Goal: Information Seeking & Learning: Learn about a topic

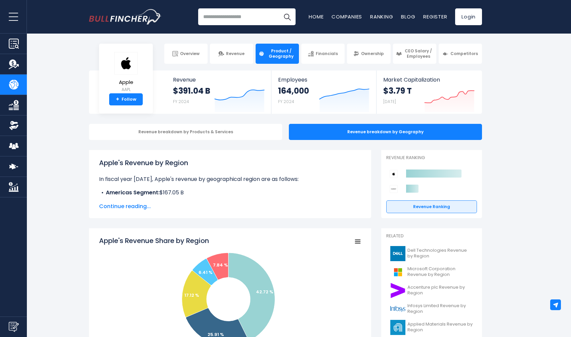
scroll to position [1, 0]
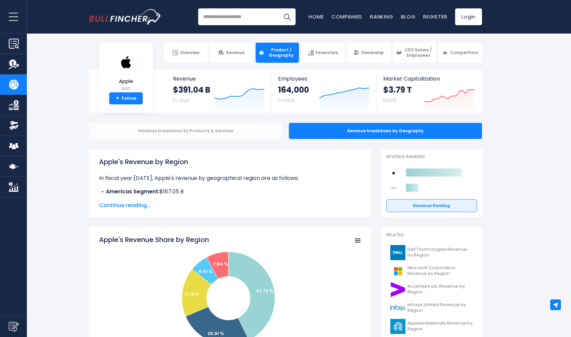
click at [205, 131] on div "Revenue breakdown by Products & Services" at bounding box center [185, 131] width 193 height 16
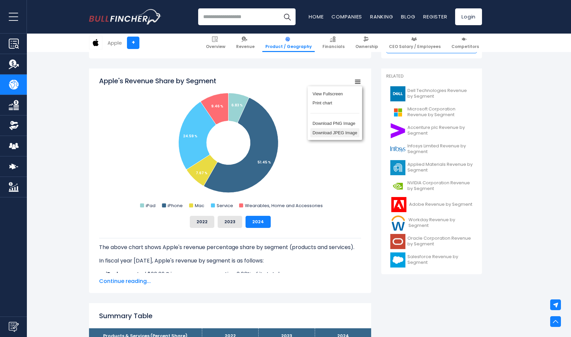
click at [345, 132] on li "Download JPEG Image" at bounding box center [335, 132] width 49 height 9
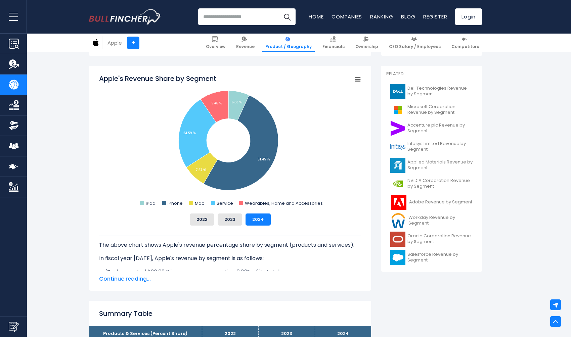
scroll to position [169, 0]
click at [255, 19] on input "search" at bounding box center [246, 16] width 97 height 17
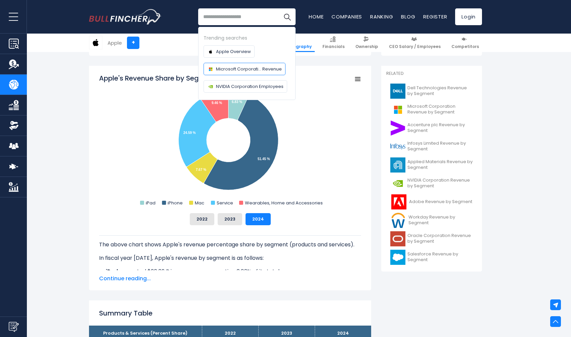
click at [272, 71] on span "Microsoft Corporati... Revenue" at bounding box center [249, 69] width 66 height 7
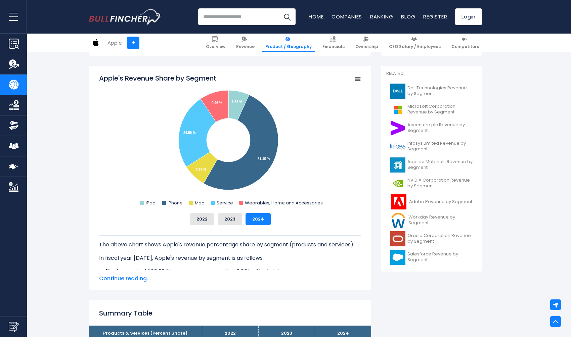
click at [222, 69] on div "Apple's Revenue Share by Segment Created with Highcharts 12.1.2 Chart context m…" at bounding box center [230, 178] width 282 height 225
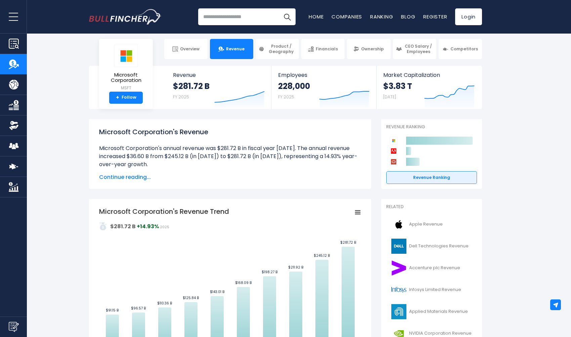
scroll to position [8, 0]
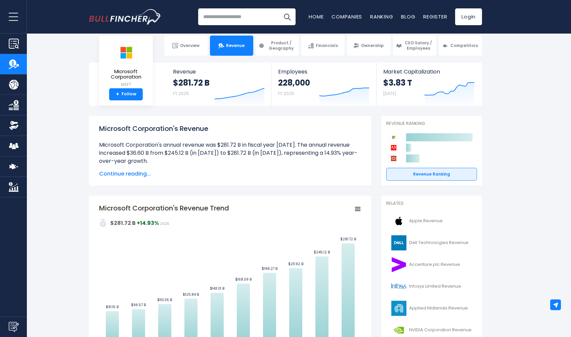
click at [135, 173] on span "Continue reading..." at bounding box center [230, 174] width 262 height 8
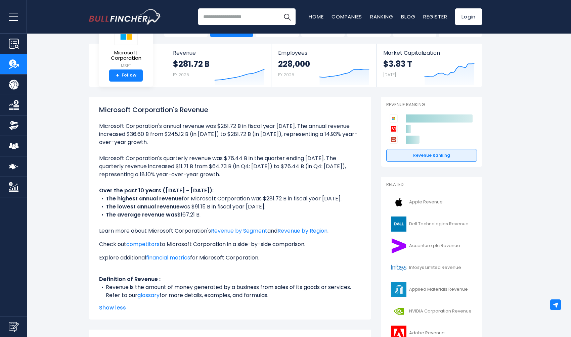
scroll to position [35, 0]
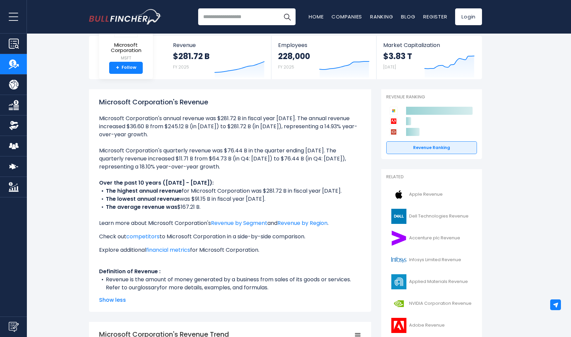
click at [156, 287] on link "glossary" at bounding box center [148, 288] width 22 height 8
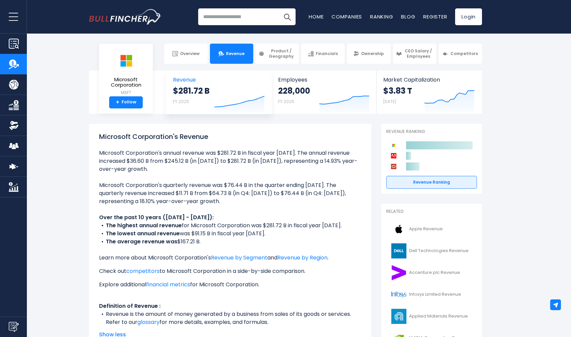
scroll to position [0, 0]
click at [274, 58] on span "Product / Geography" at bounding box center [281, 53] width 30 height 10
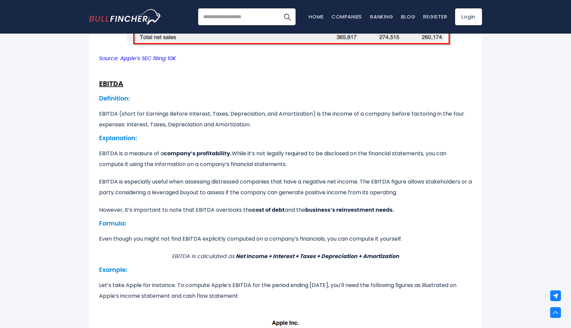
scroll to position [323, 0]
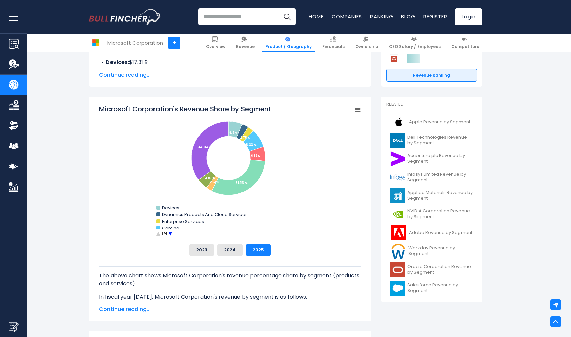
scroll to position [140, 0]
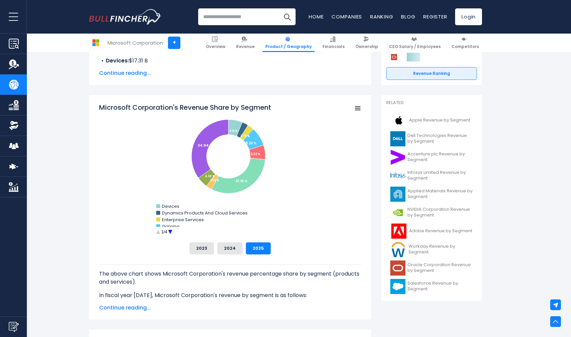
click at [170, 232] on circle "Microsoft Corporation's Revenue Share by Segment" at bounding box center [170, 232] width 10 height 10
click at [158, 232] on circle "Microsoft Corporation's Revenue Share by Segment" at bounding box center [158, 232] width 10 height 10
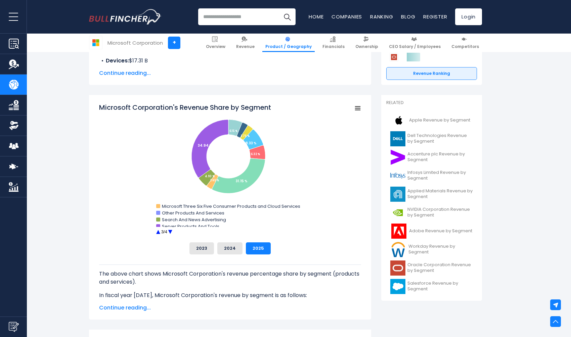
click at [159, 232] on circle "Microsoft Corporation's Revenue Share by Segment" at bounding box center [158, 232] width 10 height 10
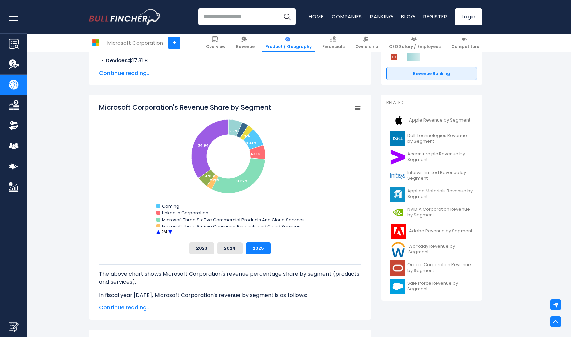
click at [159, 232] on circle "Microsoft Corporation's Revenue Share by Segment" at bounding box center [158, 232] width 10 height 10
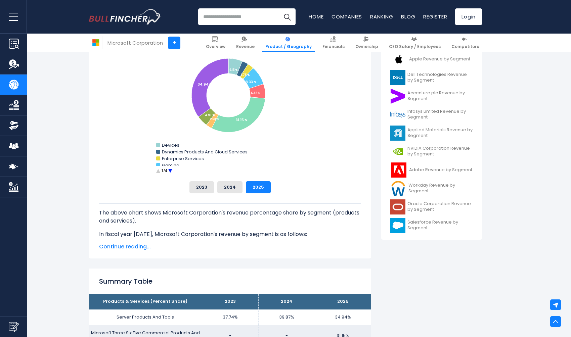
scroll to position [201, 0]
click at [140, 247] on span "Continue reading..." at bounding box center [230, 247] width 262 height 8
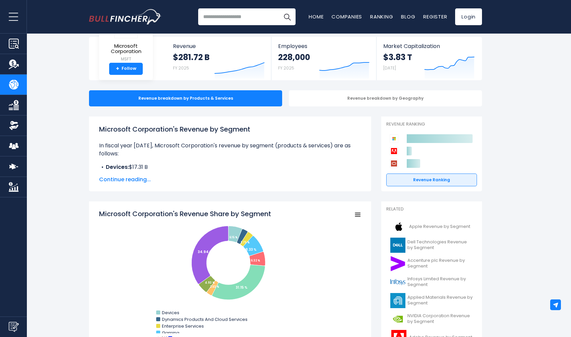
scroll to position [33, 0]
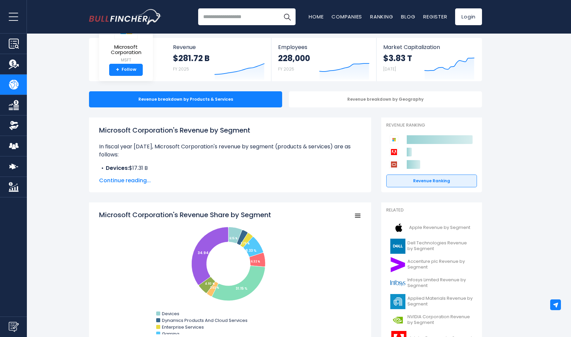
click at [123, 181] on span "Continue reading..." at bounding box center [230, 181] width 262 height 8
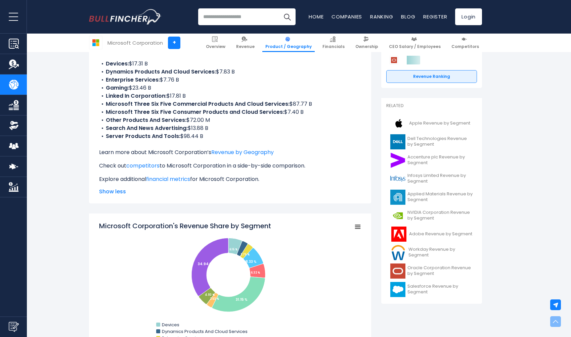
scroll to position [141, 0]
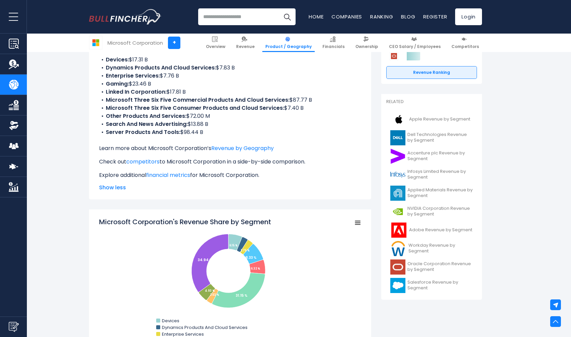
click at [359, 223] on icon "Microsoft Corporation's Revenue Share by Segment" at bounding box center [358, 222] width 5 height 3
click at [343, 274] on li "Download JPEG Image" at bounding box center [335, 274] width 49 height 9
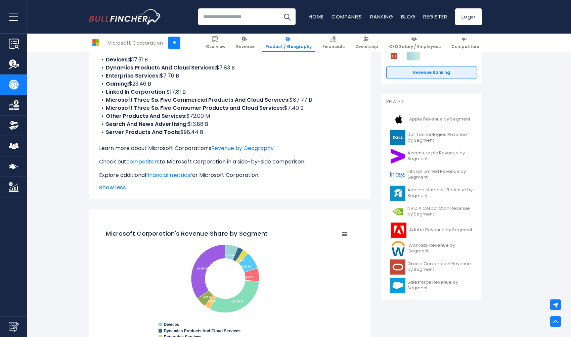
click at [343, 274] on rect "Microsoft Corporation's Revenue Share by Segment" at bounding box center [227, 292] width 242 height 124
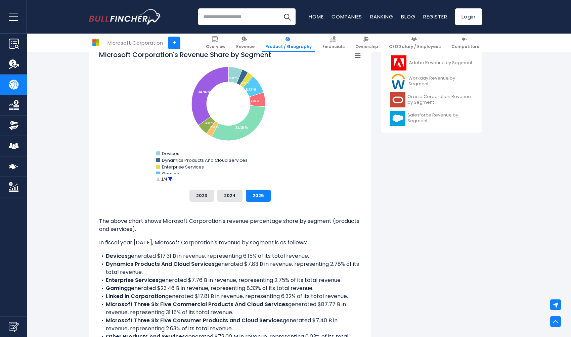
scroll to position [306, 0]
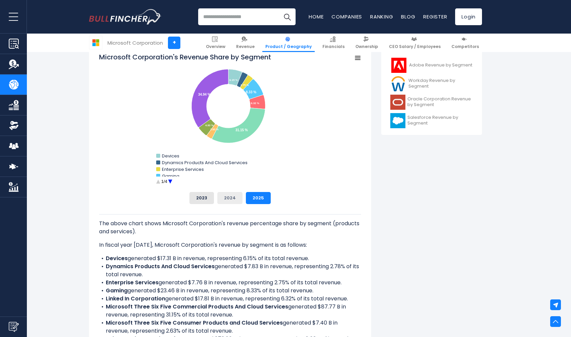
click at [227, 198] on button "2024" at bounding box center [229, 198] width 25 height 12
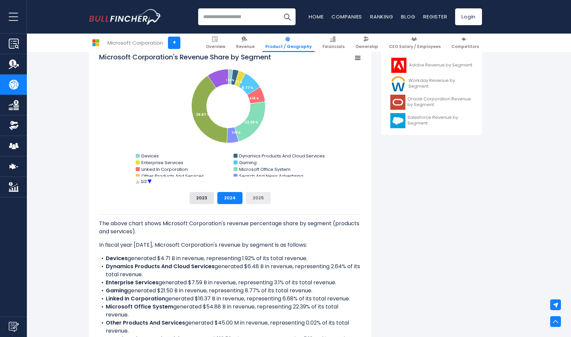
click at [254, 199] on button "2025" at bounding box center [258, 198] width 25 height 12
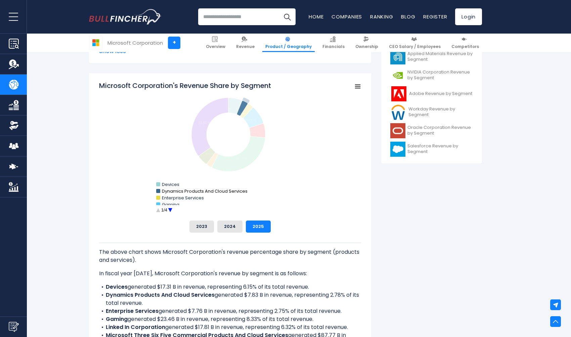
scroll to position [282, 0]
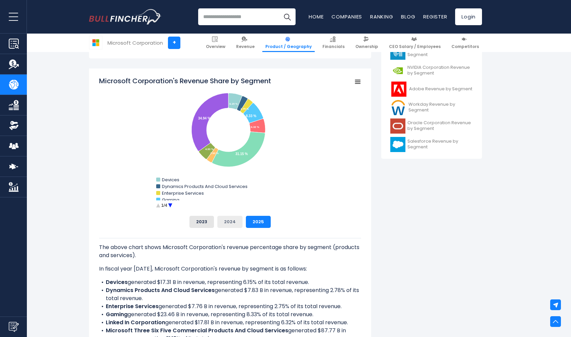
click at [232, 223] on button "2024" at bounding box center [229, 222] width 25 height 12
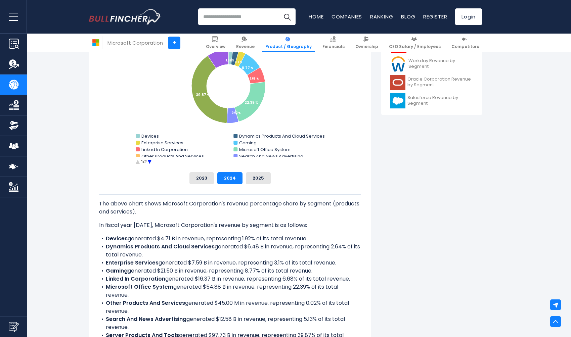
scroll to position [326, 0]
click at [151, 162] on circle "Microsoft Corporation's Revenue Share by Segment" at bounding box center [150, 162] width 10 height 10
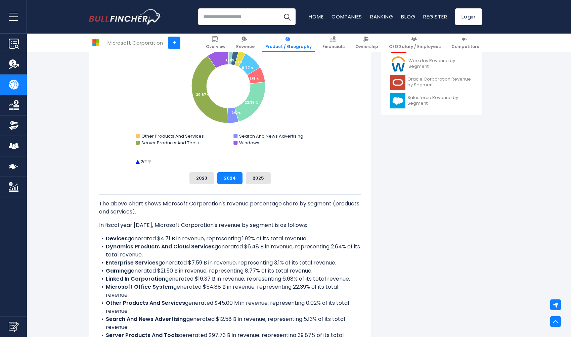
click at [138, 163] on circle "Microsoft Corporation's Revenue Share by Segment" at bounding box center [137, 162] width 10 height 10
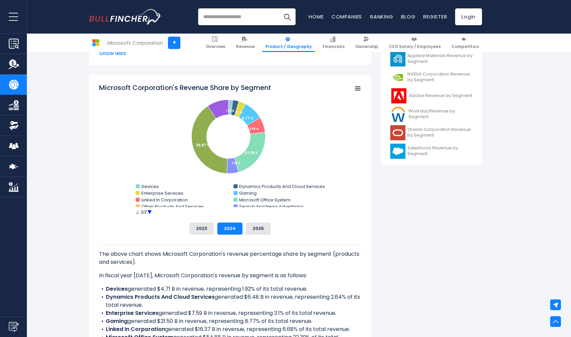
scroll to position [274, 0]
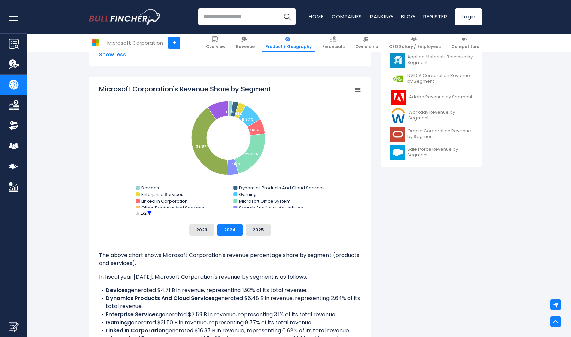
click at [358, 88] on icon "Microsoft Corporation's Revenue Share by Segment" at bounding box center [358, 89] width 5 height 3
click at [343, 141] on li "Download JPEG Image" at bounding box center [335, 140] width 49 height 9
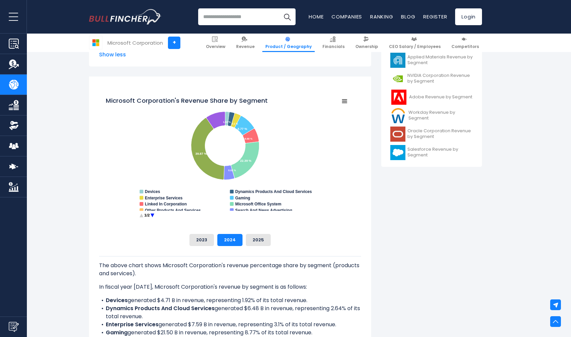
click at [343, 141] on rect "Microsoft Corporation's Revenue Share by Segment" at bounding box center [227, 158] width 242 height 124
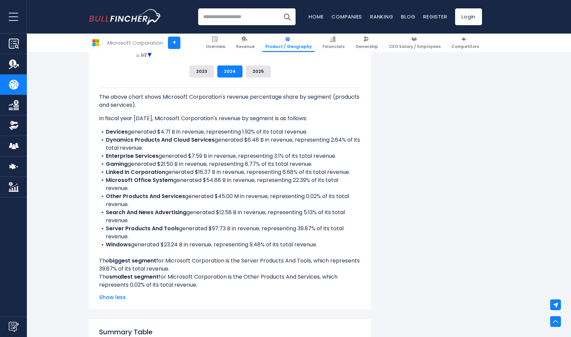
scroll to position [433, 0]
drag, startPoint x: 99, startPoint y: 96, endPoint x: 205, endPoint y: 288, distance: 219.4
click at [205, 288] on div "The above chart shows Microsoft Corporation's revenue percentage share by segme…" at bounding box center [230, 189] width 262 height 202
copy div "The above chart shows Microsoft Corporation's revenue percentage share by segme…"
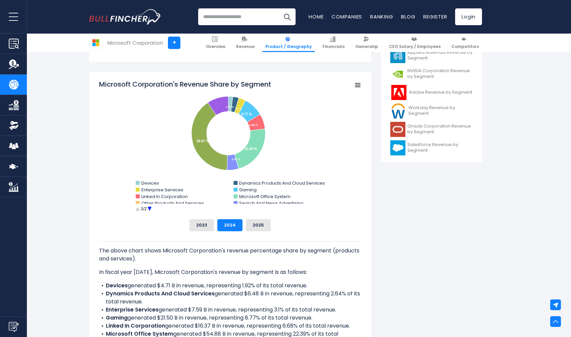
scroll to position [276, 0]
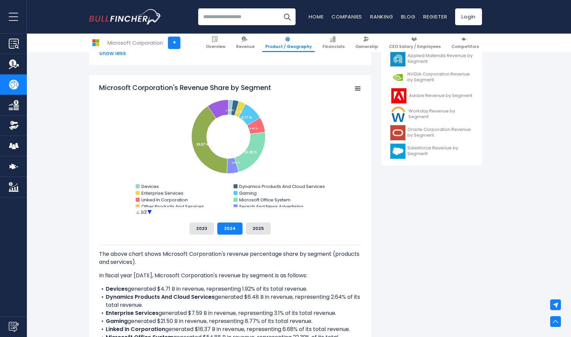
click at [149, 212] on circle "Microsoft Corporation's Revenue Share by Segment" at bounding box center [150, 212] width 10 height 10
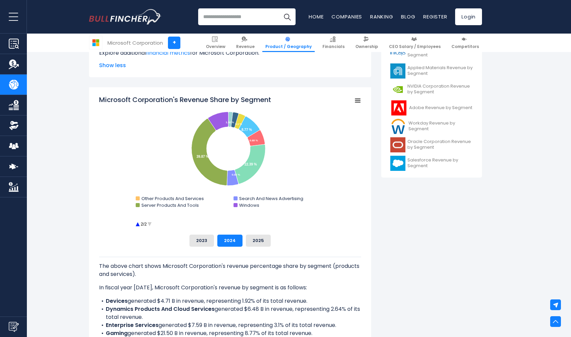
scroll to position [266, 0]
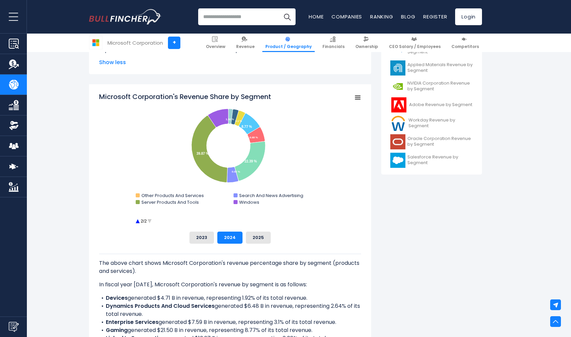
copy div "The above chart shows Microsoft Corporation's revenue percentage share by segme…"
click at [359, 97] on icon "Microsoft Corporation's Revenue Share by Segment" at bounding box center [358, 97] width 5 height 3
click at [356, 148] on li "Download JPEG Image" at bounding box center [335, 148] width 49 height 9
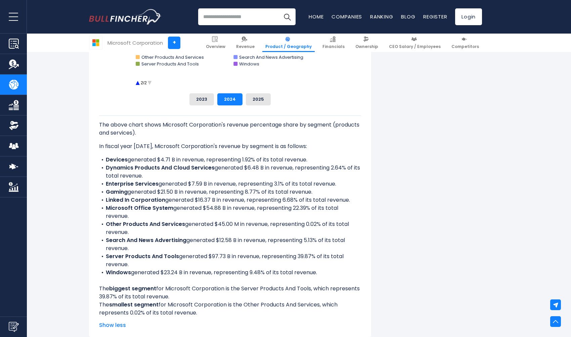
scroll to position [406, 0]
copy div "The above chart shows Microsoft Corporation's revenue percentage share by segme…"
click at [152, 101] on div "2023 2024 2025" at bounding box center [230, 99] width 262 height 12
click at [259, 15] on input "search" at bounding box center [246, 16] width 97 height 17
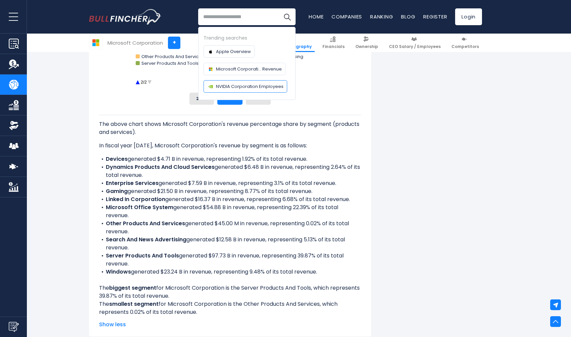
click at [227, 85] on span "NVIDIA Corporation Employees" at bounding box center [250, 86] width 68 height 7
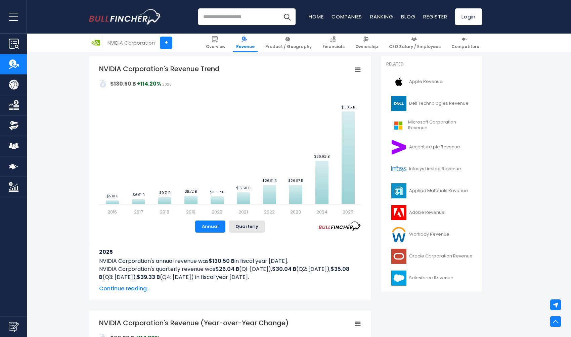
scroll to position [147, 0]
click at [358, 69] on icon "NVIDIA Corporation's Revenue Trend" at bounding box center [358, 70] width 5 height 3
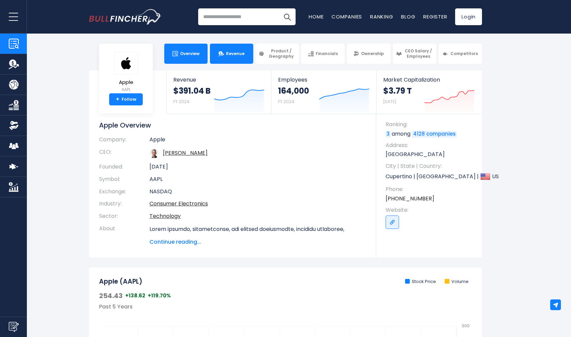
click at [235, 55] on span "Revenue" at bounding box center [235, 53] width 18 height 5
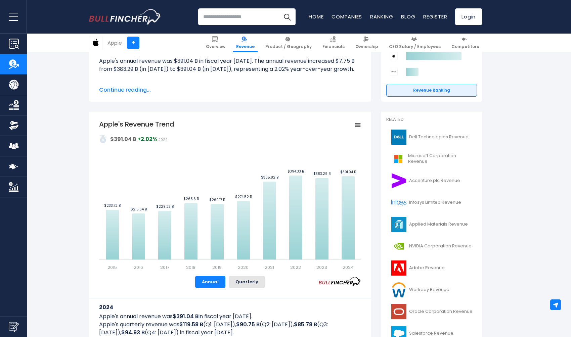
scroll to position [92, 0]
click at [359, 126] on icon "Apple's Revenue Trend" at bounding box center [358, 125] width 5 height 3
click at [349, 178] on li "Download JPEG Image" at bounding box center [335, 176] width 49 height 9
click at [265, 20] on input "search" at bounding box center [246, 16] width 97 height 17
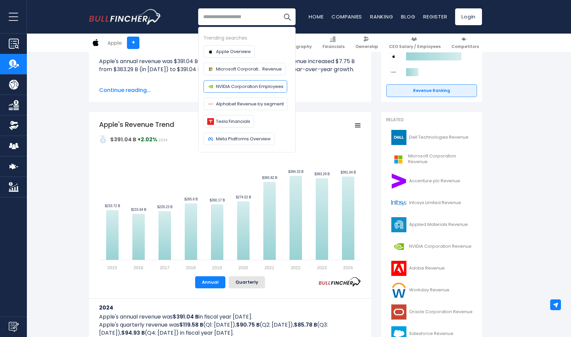
click at [249, 86] on span "NVIDIA Corporation Employees" at bounding box center [250, 86] width 68 height 7
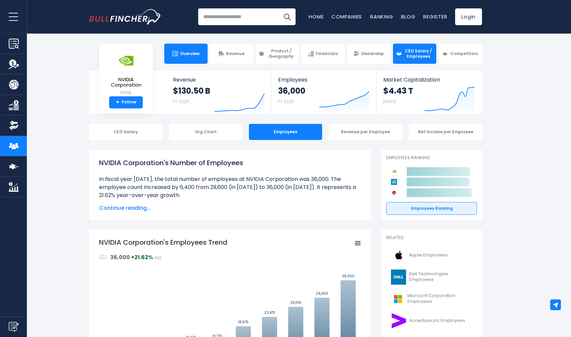
click at [189, 58] on link "Overview" at bounding box center [185, 54] width 43 height 20
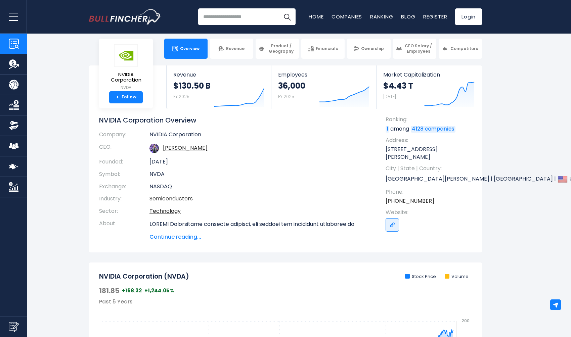
scroll to position [9, 0]
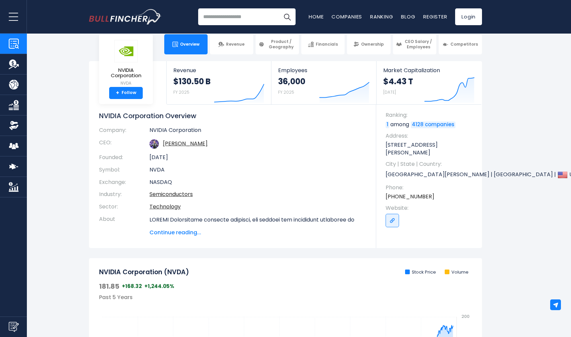
click at [243, 15] on input "search" at bounding box center [246, 16] width 97 height 17
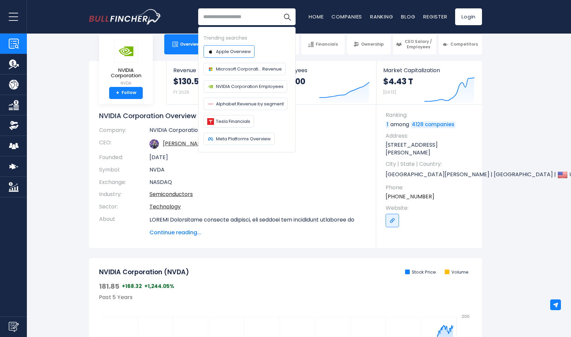
click at [236, 52] on span "Apple Overview" at bounding box center [233, 51] width 35 height 7
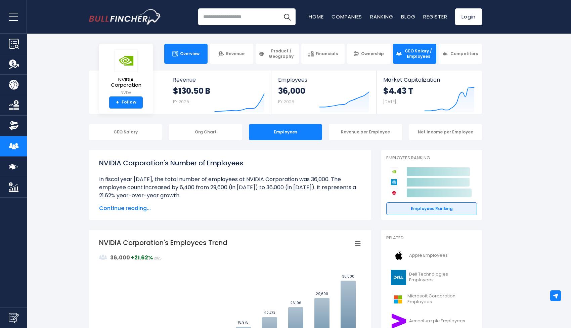
click at [192, 58] on link "Overview" at bounding box center [185, 54] width 43 height 20
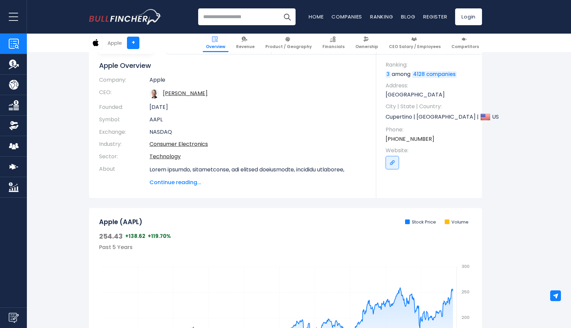
scroll to position [51, 0]
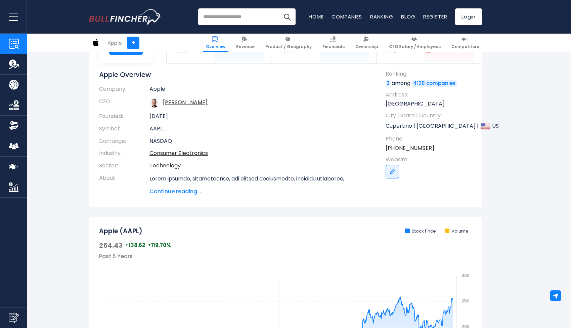
click at [221, 20] on input "search" at bounding box center [246, 16] width 97 height 17
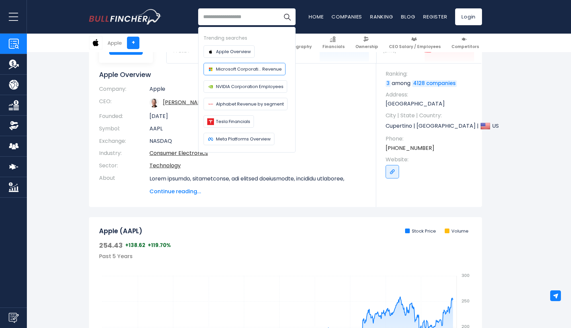
click at [223, 67] on span "Microsoft Corporati... Revenue" at bounding box center [249, 69] width 66 height 7
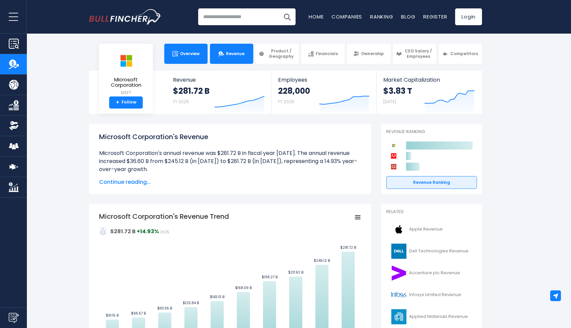
click at [194, 57] on link "Overview" at bounding box center [185, 54] width 43 height 20
